Goal: Find contact information: Find contact information

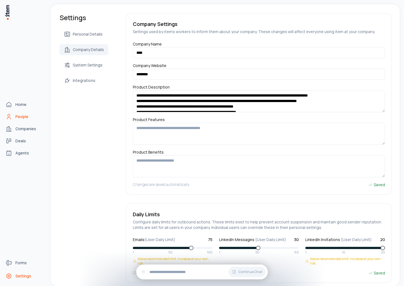
click at [25, 118] on span "People" at bounding box center [21, 117] width 13 height 6
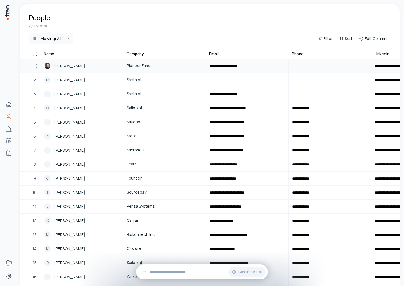
click at [64, 68] on span "[PERSON_NAME]" at bounding box center [69, 66] width 31 height 6
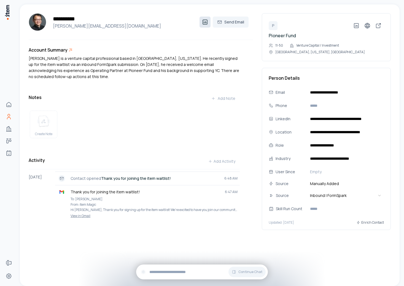
click at [205, 20] on icon at bounding box center [205, 22] width 7 height 7
click at [94, 26] on h4 "[PERSON_NAME][EMAIL_ADDRESS][DOMAIN_NAME]" at bounding box center [125, 26] width 149 height 7
copy div "[PERSON_NAME][EMAIL_ADDRESS][DOMAIN_NAME]"
